Goal: Task Accomplishment & Management: Complete application form

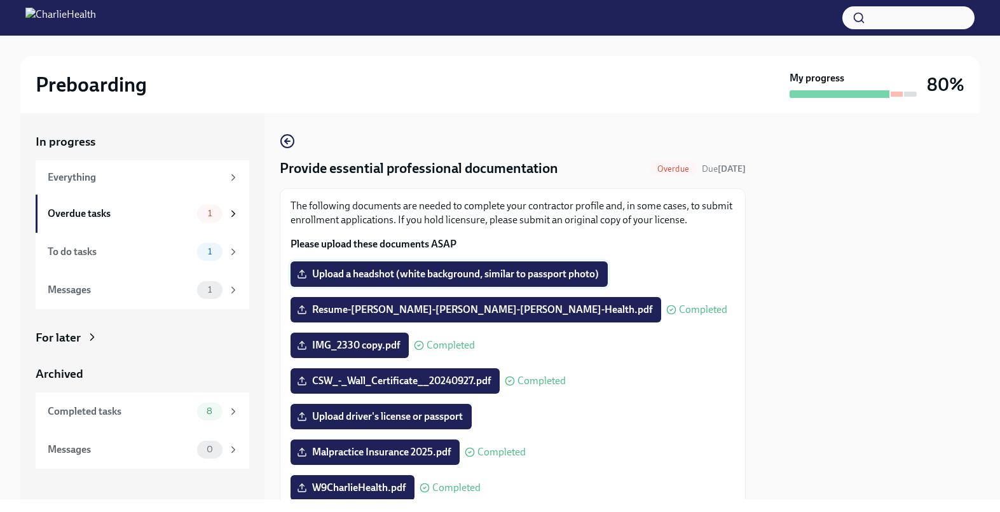
scroll to position [124, 0]
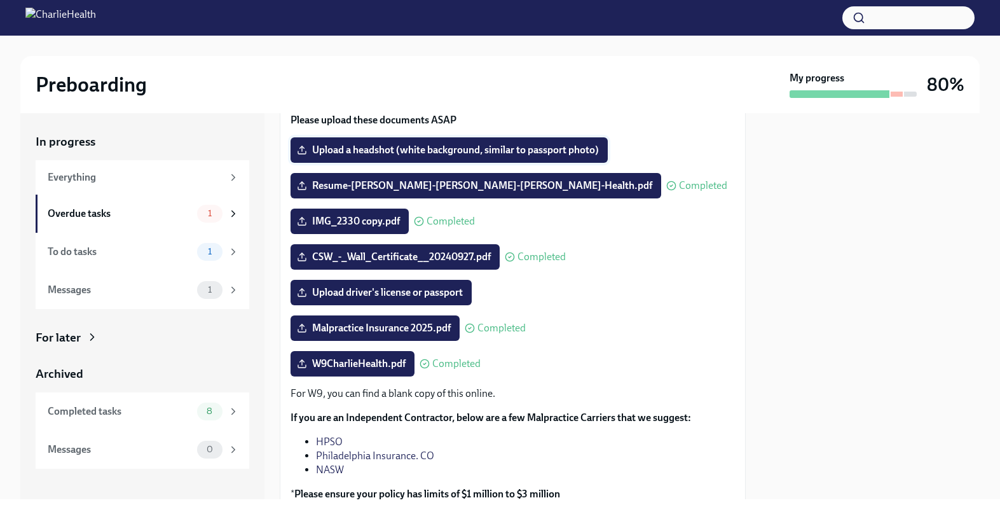
click at [533, 153] on span "Upload a headshot (white background, similar to passport photo)" at bounding box center [448, 150] width 299 height 13
click at [0, 0] on input "Upload a headshot (white background, similar to passport photo)" at bounding box center [0, 0] width 0 height 0
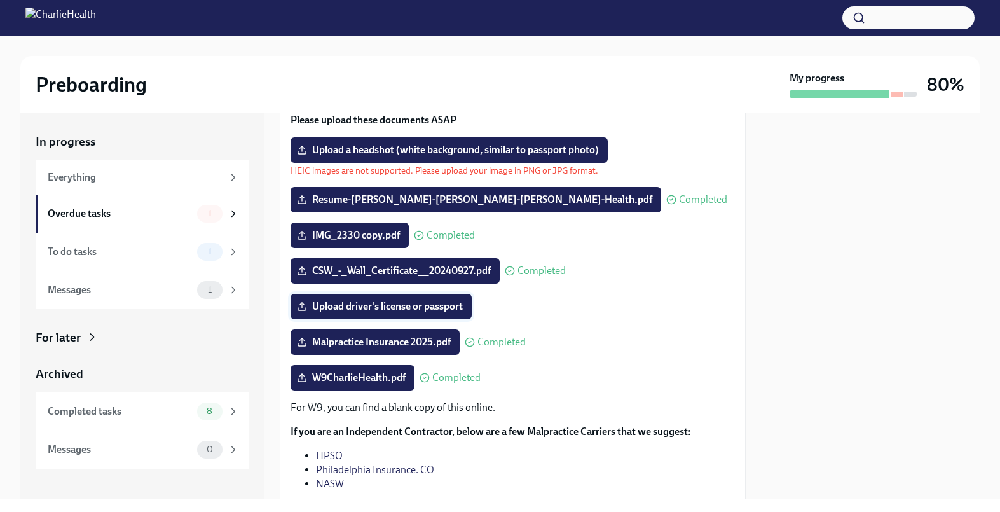
click at [397, 313] on label "Upload driver's license or passport" at bounding box center [381, 306] width 181 height 25
click at [0, 0] on input "Upload driver's license or passport" at bounding box center [0, 0] width 0 height 0
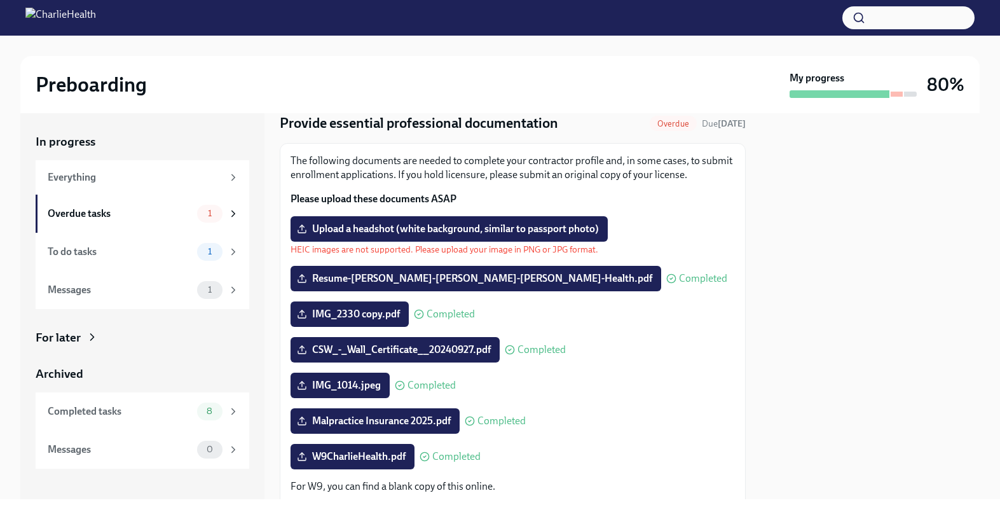
scroll to position [23, 0]
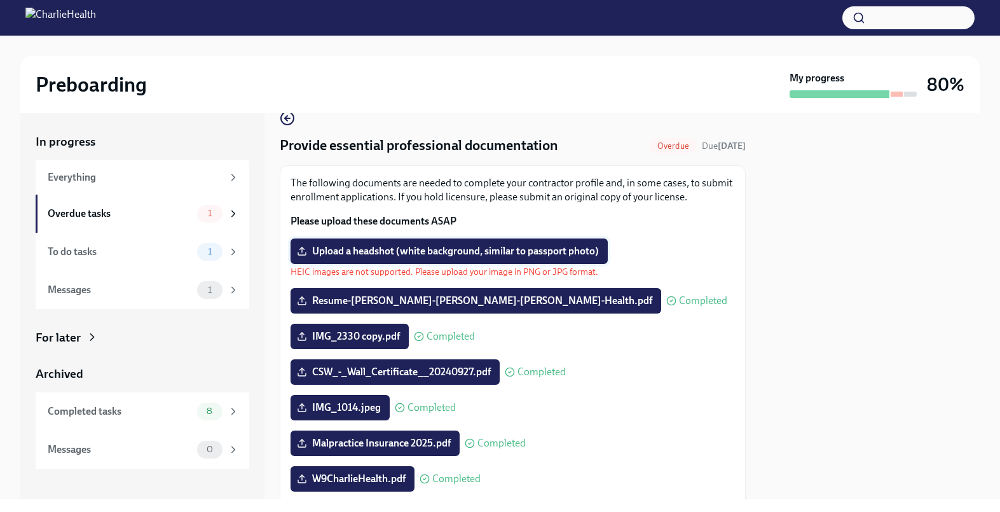
click at [429, 256] on span "Upload a headshot (white background, similar to passport photo)" at bounding box center [448, 251] width 299 height 13
click at [0, 0] on input "Upload a headshot (white background, similar to passport photo)" at bounding box center [0, 0] width 0 height 0
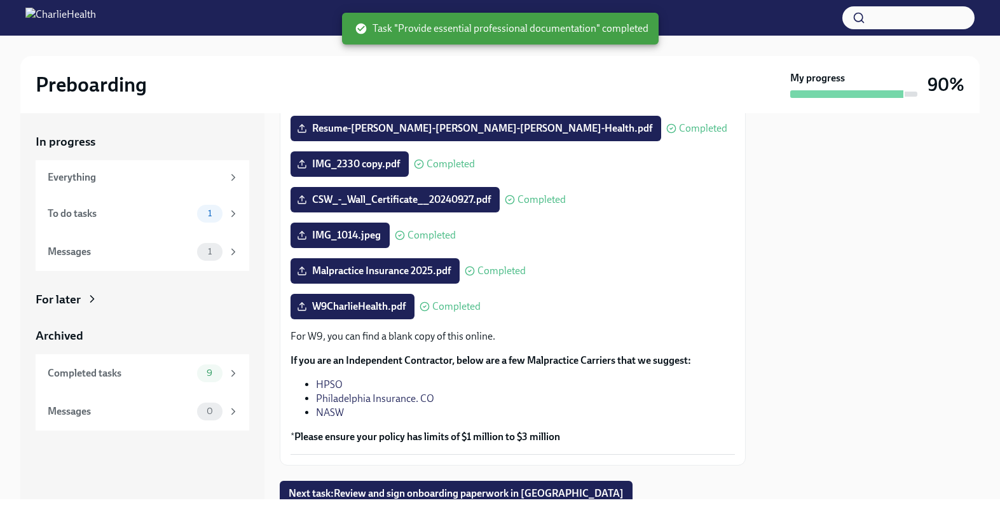
scroll to position [229, 0]
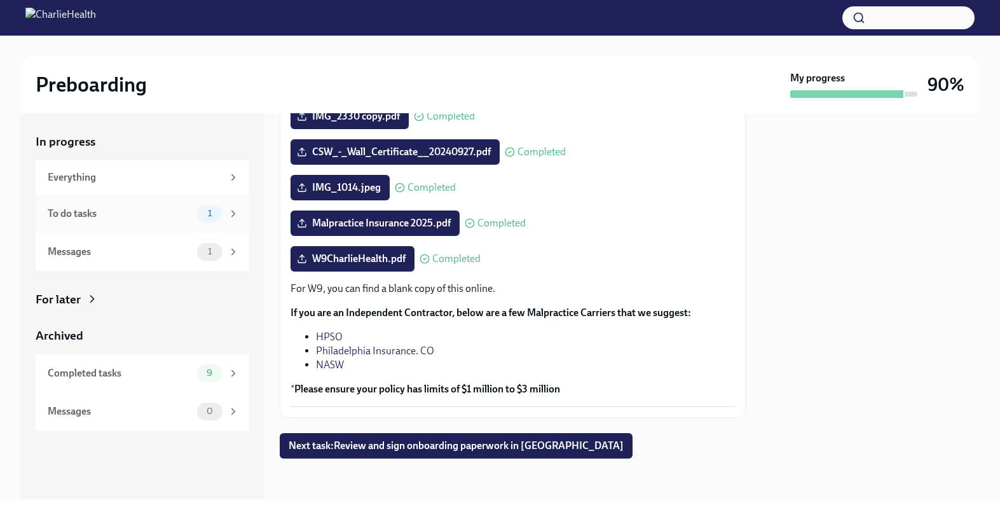
click at [181, 219] on div "To do tasks" at bounding box center [120, 214] width 144 height 14
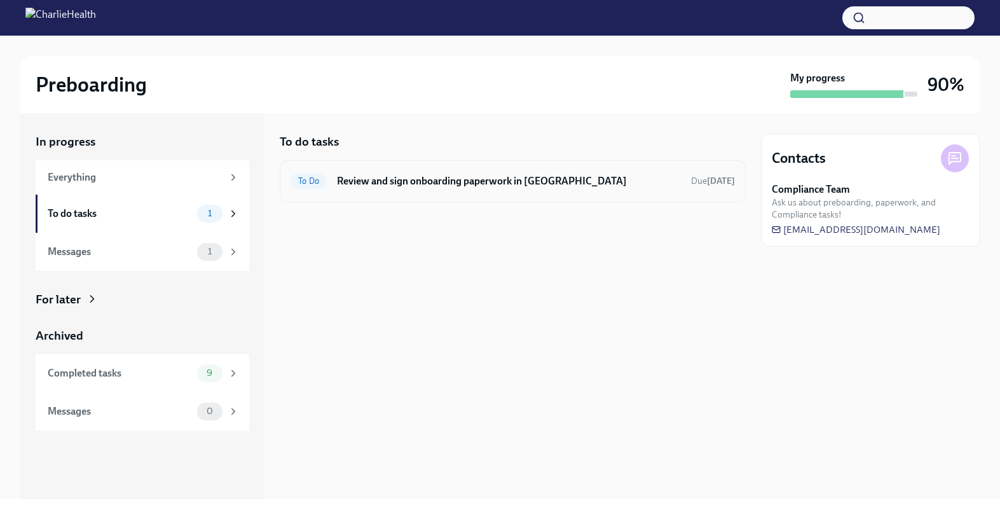
click at [526, 193] on div "To Do Review and sign onboarding paperwork in [GEOGRAPHIC_DATA] Due [DATE]" at bounding box center [513, 181] width 466 height 42
click at [446, 183] on h6 "Review and sign onboarding paperwork in [GEOGRAPHIC_DATA]" at bounding box center [509, 181] width 344 height 14
